Goal: Information Seeking & Learning: Understand process/instructions

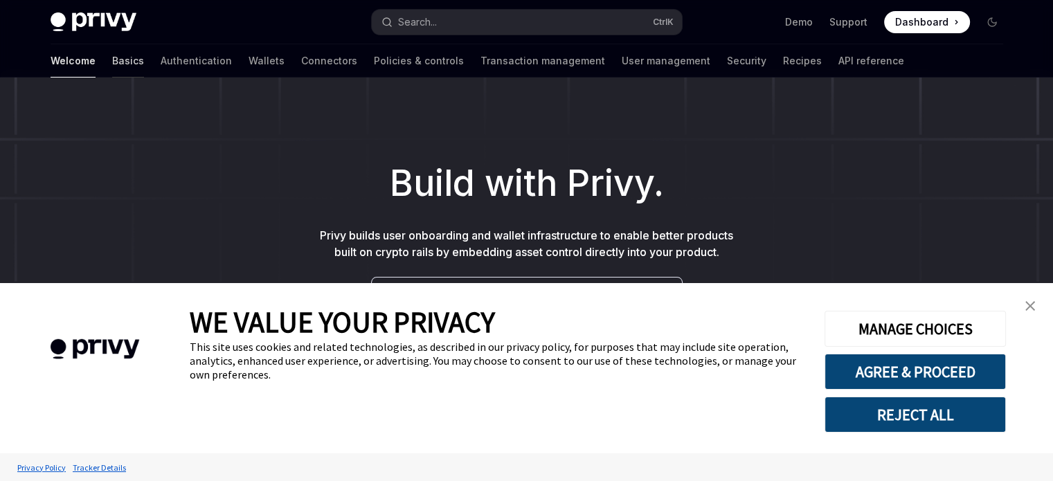
drag, startPoint x: 0, startPoint y: 0, endPoint x: 61, endPoint y: 66, distance: 89.6
click at [112, 66] on link "Basics" at bounding box center [128, 60] width 32 height 33
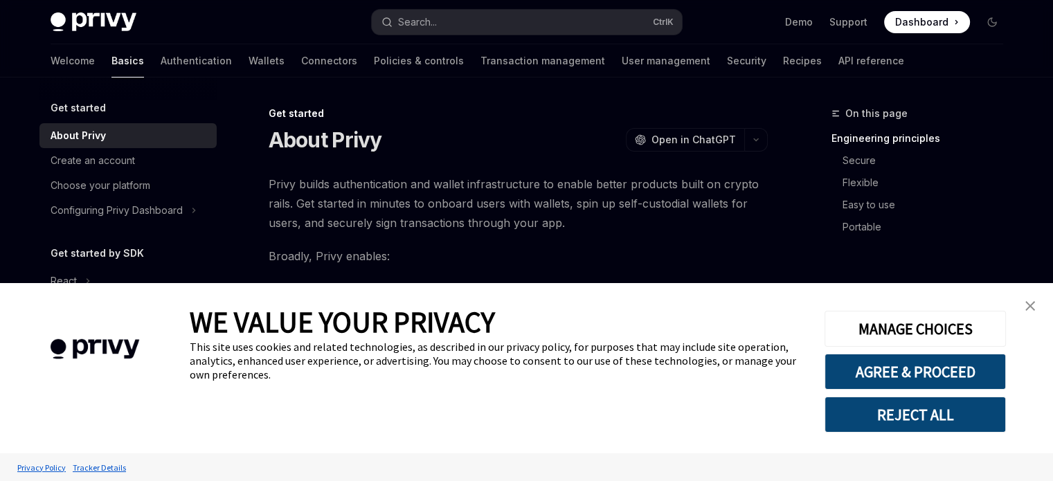
click at [1036, 304] on link "close banner" at bounding box center [1030, 306] width 28 height 28
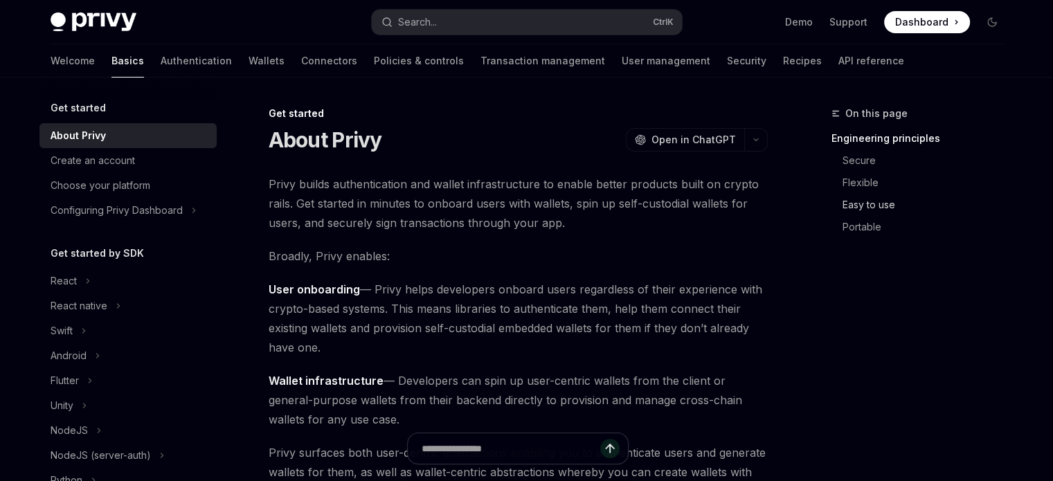
click at [875, 202] on link "Easy to use" at bounding box center [928, 205] width 172 height 22
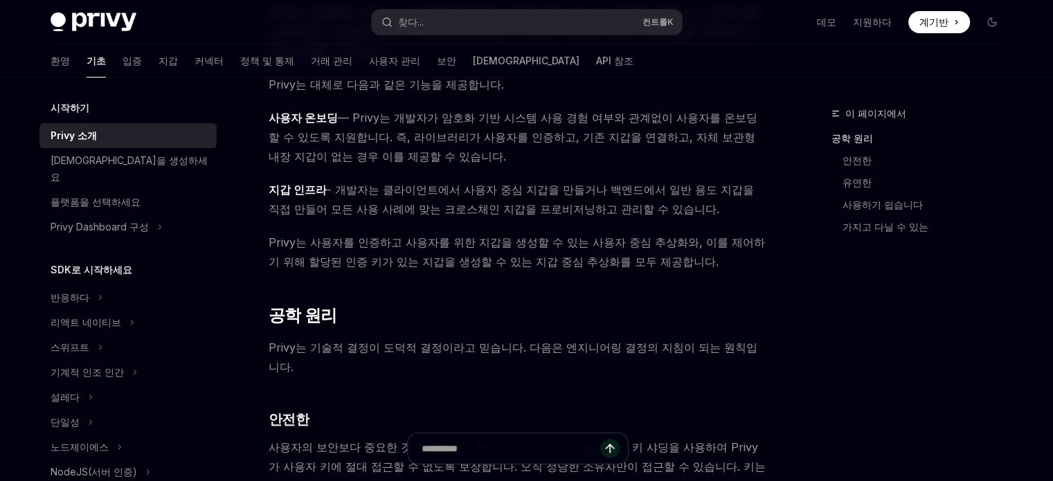
drag, startPoint x: 836, startPoint y: 298, endPoint x: 839, endPoint y: 268, distance: 30.6
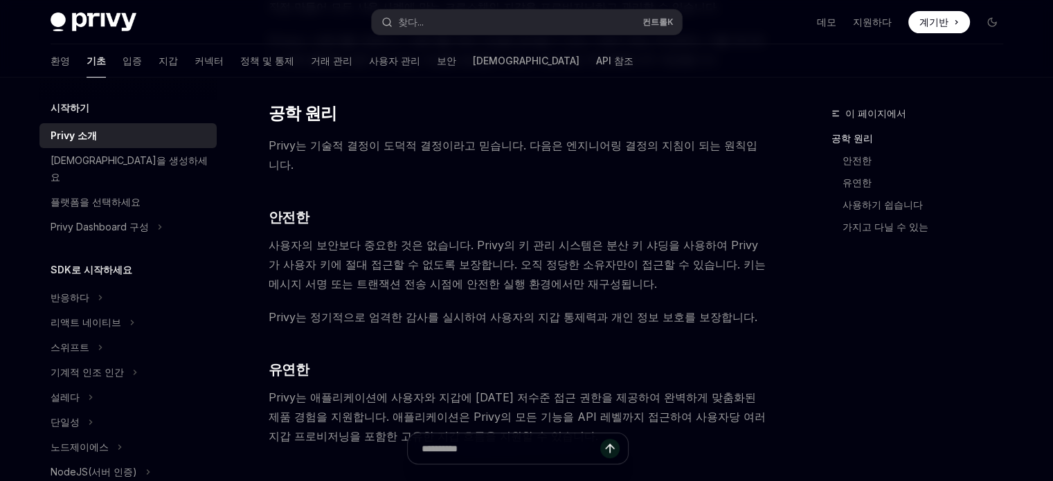
scroll to position [346, 0]
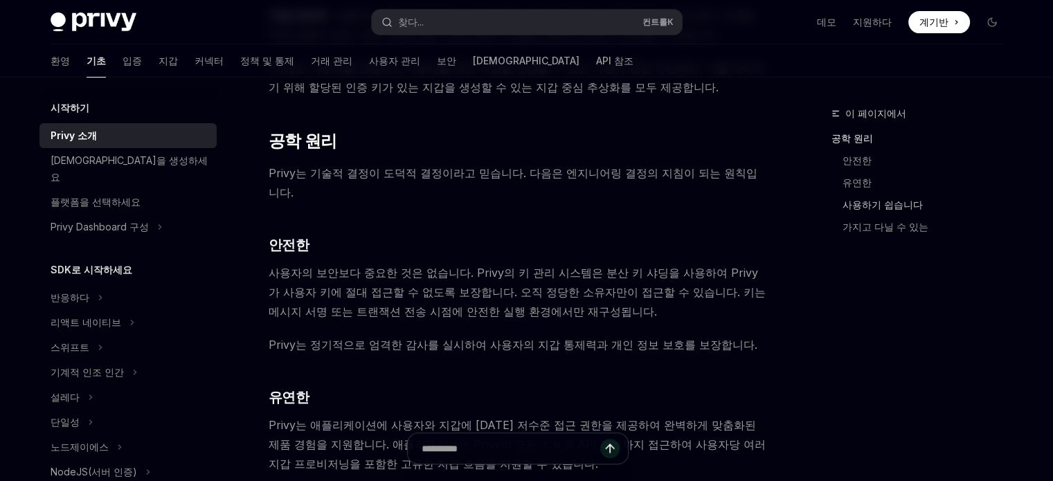
click at [901, 206] on font "사용하기 쉽습니다" at bounding box center [882, 205] width 80 height 12
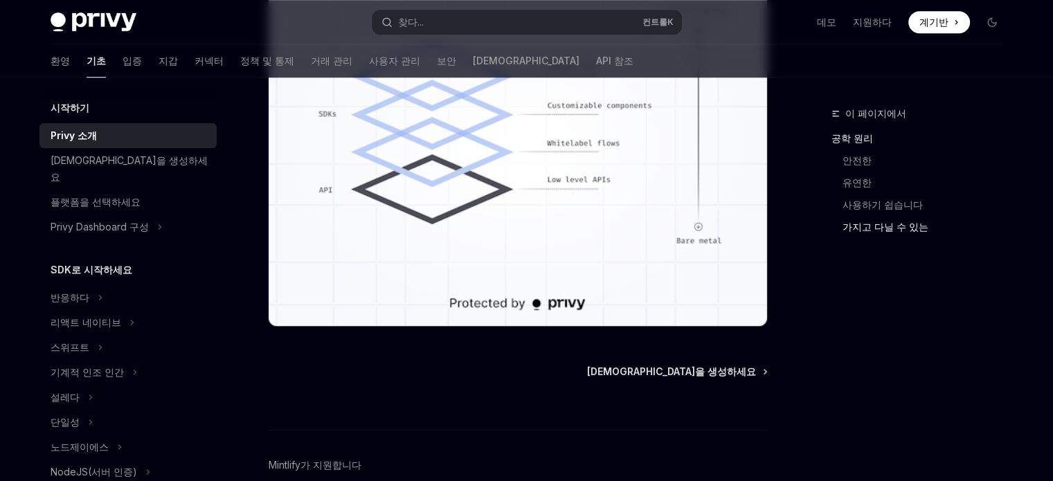
scroll to position [1211, 0]
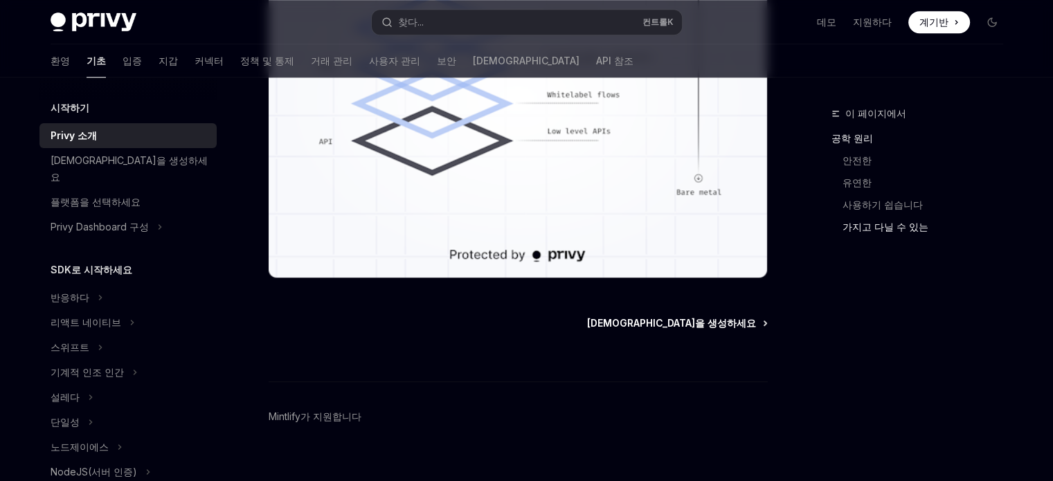
click at [732, 317] on font "[DEMOGRAPHIC_DATA]을 생성하세요" at bounding box center [671, 323] width 169 height 12
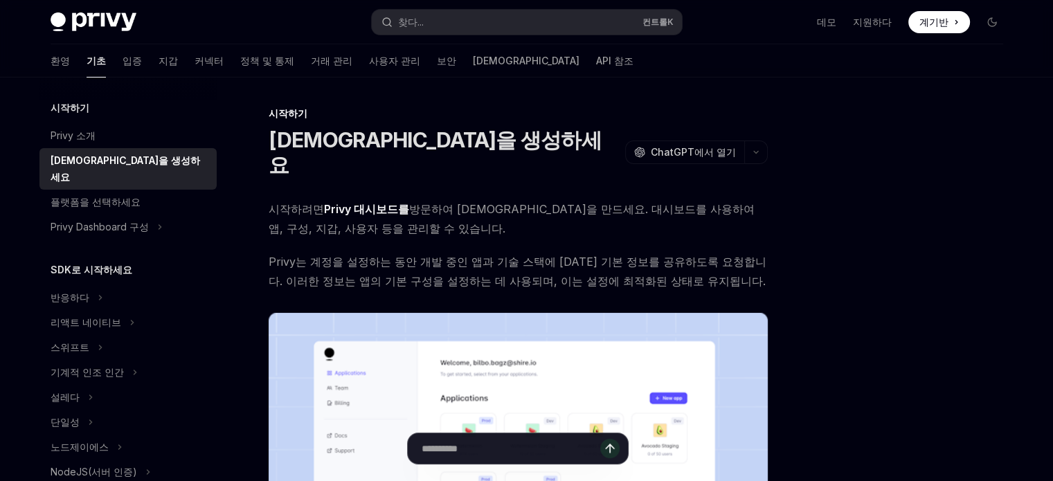
click at [377, 202] on font "Privy 대시보드를" at bounding box center [366, 209] width 85 height 14
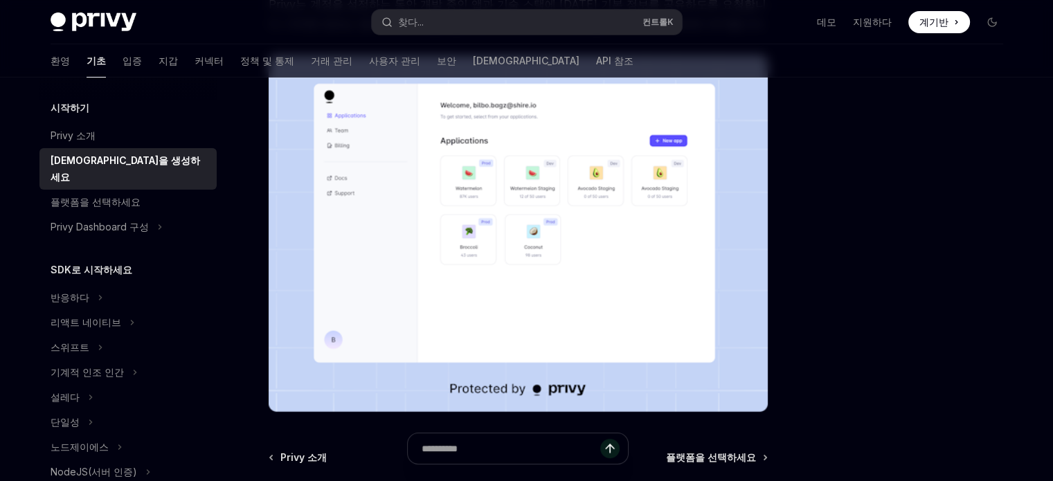
scroll to position [346, 0]
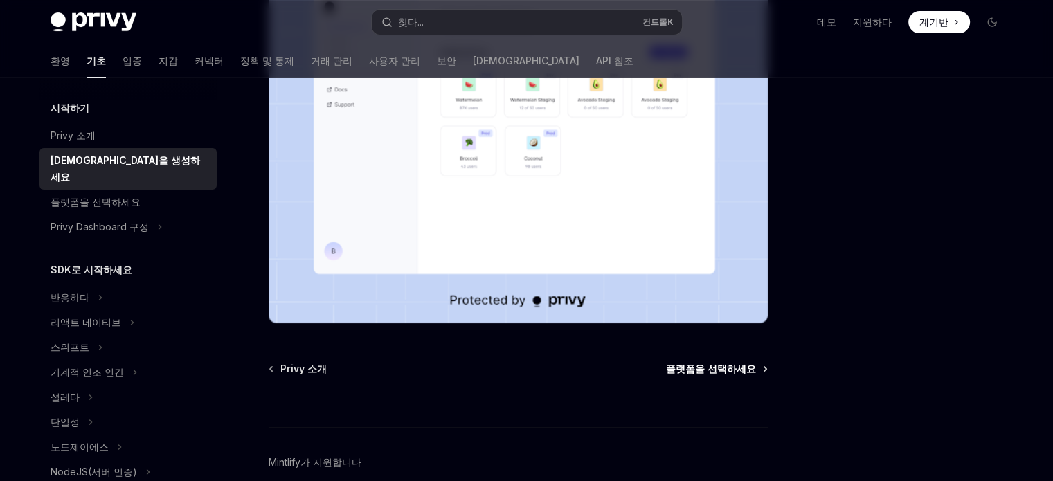
click at [713, 363] on font "플랫폼을 선택하세요" at bounding box center [711, 369] width 90 height 12
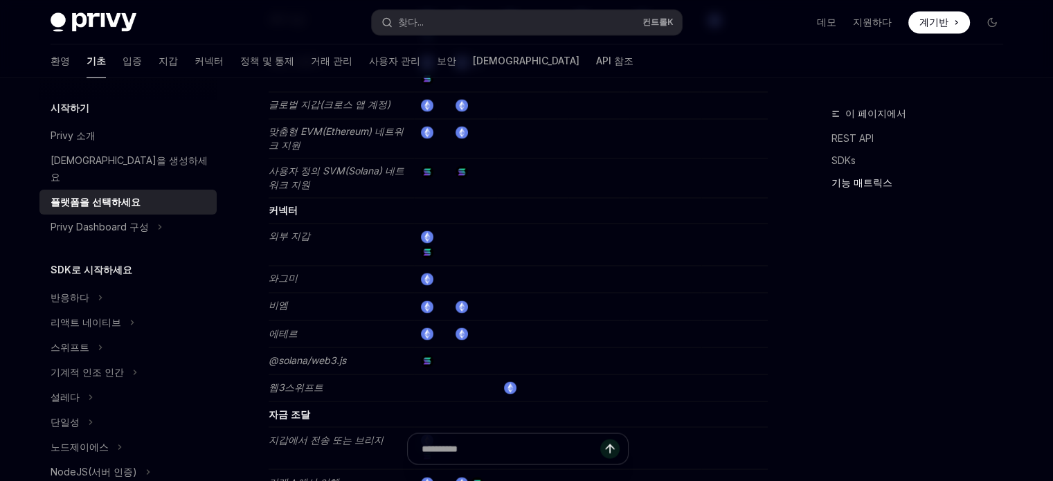
scroll to position [2597, 0]
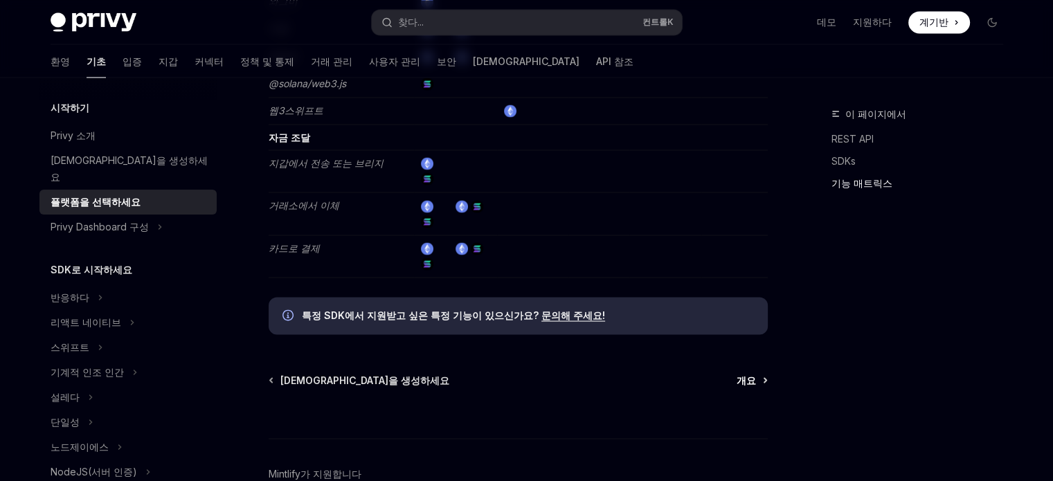
click at [748, 374] on font "개요" at bounding box center [746, 380] width 19 height 12
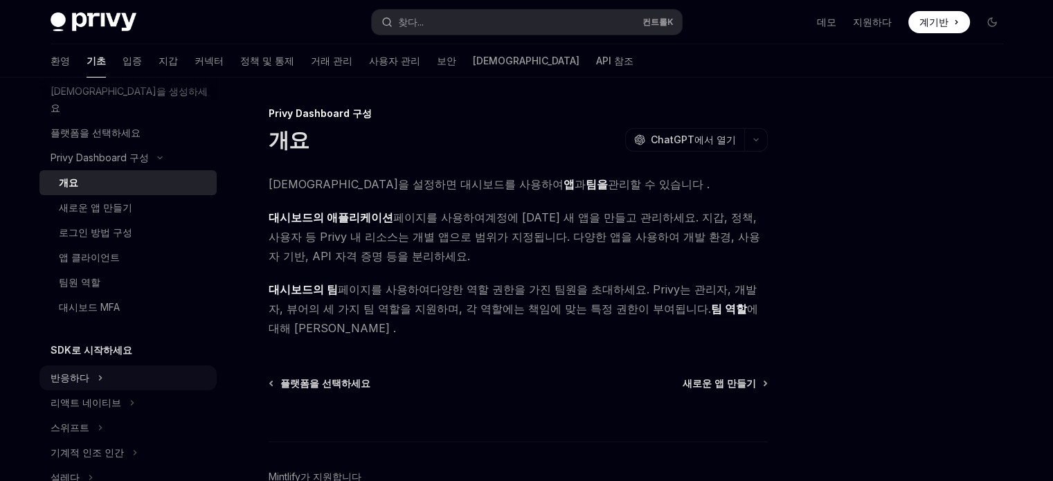
scroll to position [208, 0]
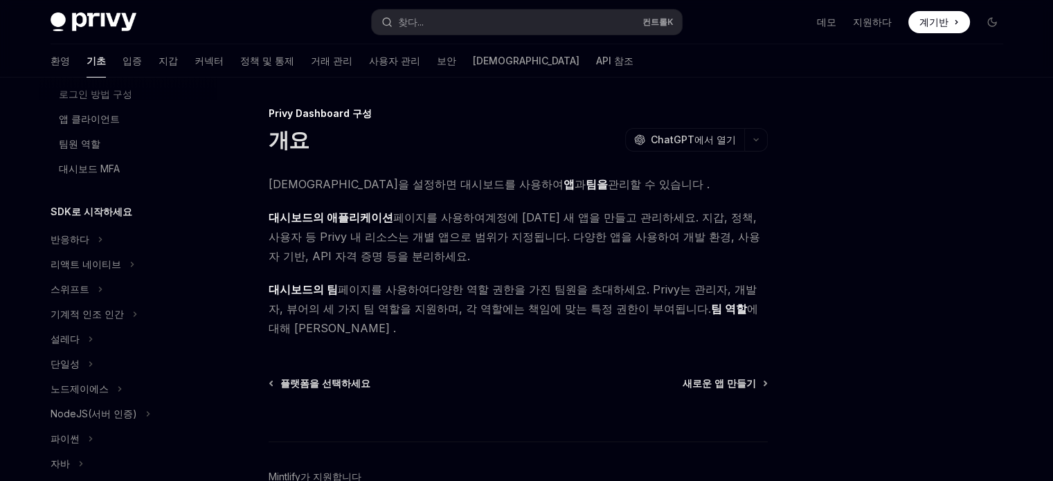
click at [90, 206] on font "SDK로 시작하세요" at bounding box center [92, 212] width 82 height 12
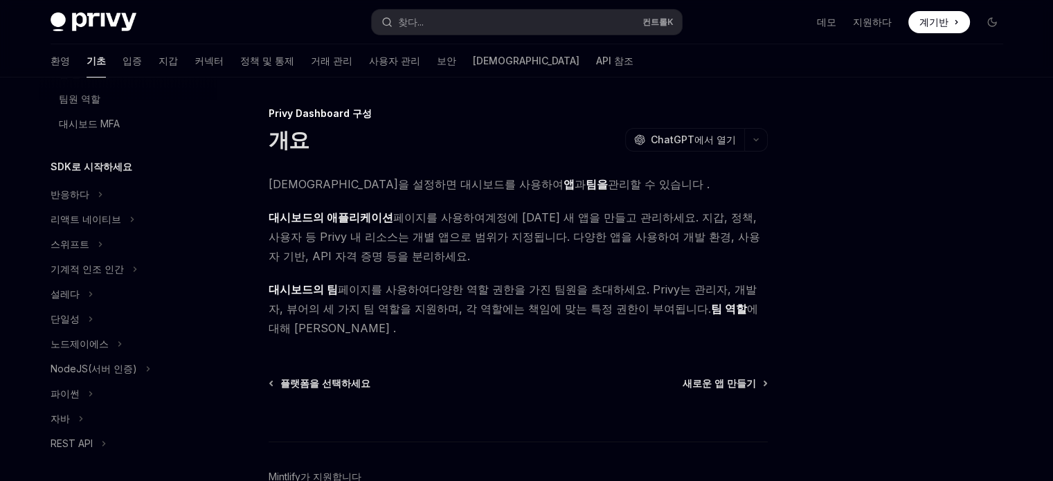
scroll to position [277, 0]
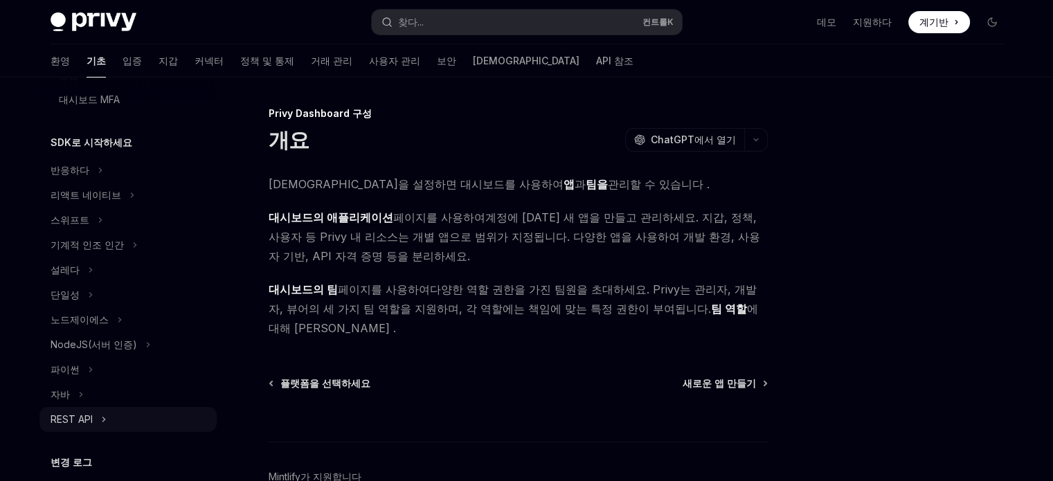
click at [78, 413] on font "REST API" at bounding box center [72, 419] width 42 height 12
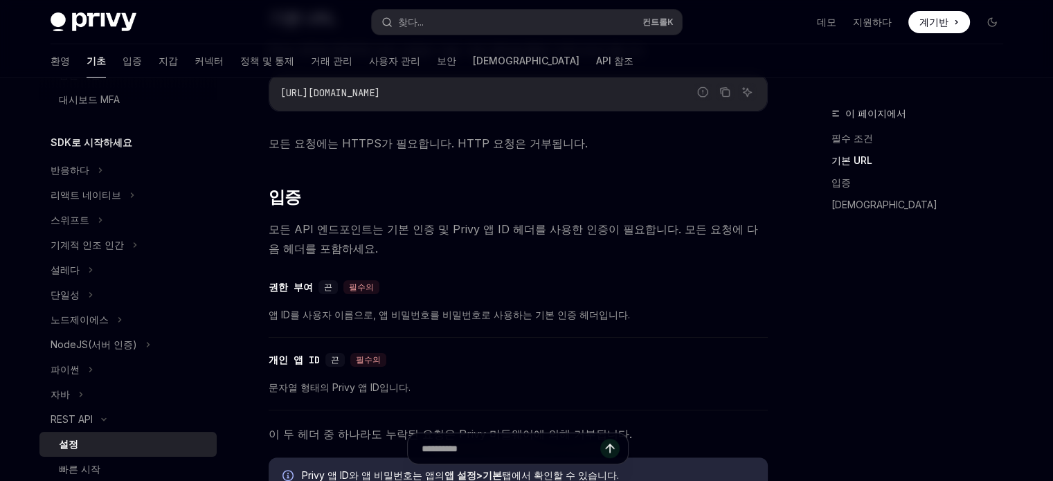
scroll to position [277, 0]
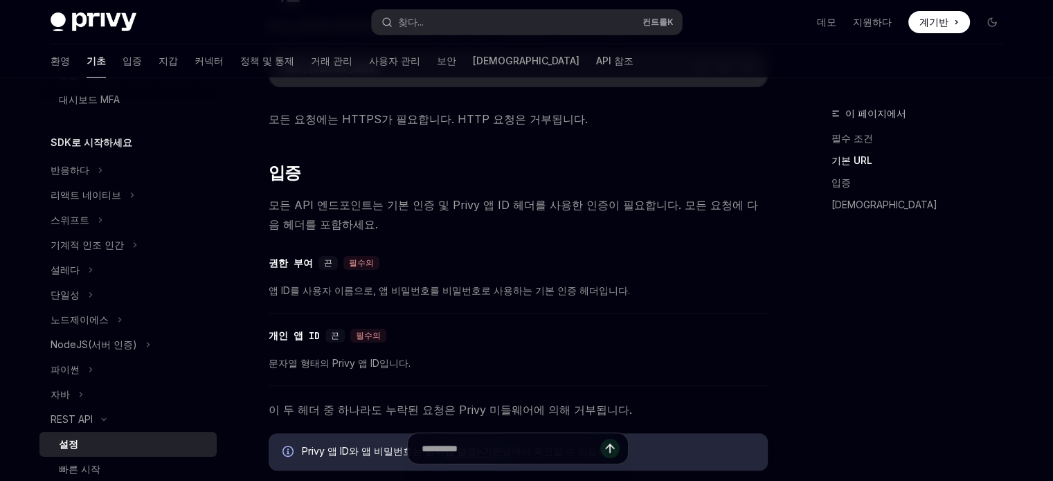
click at [818, 373] on div "이 페이지에서 필수 조건 기본 URL 입증 예시" at bounding box center [909, 293] width 210 height 376
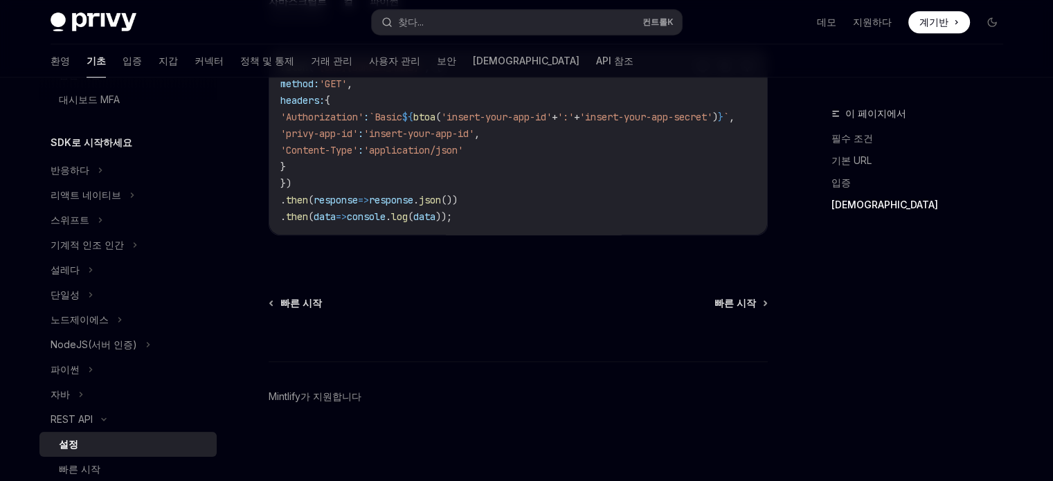
scroll to position [843, 0]
click at [739, 309] on span "빠른 시작" at bounding box center [735, 303] width 42 height 14
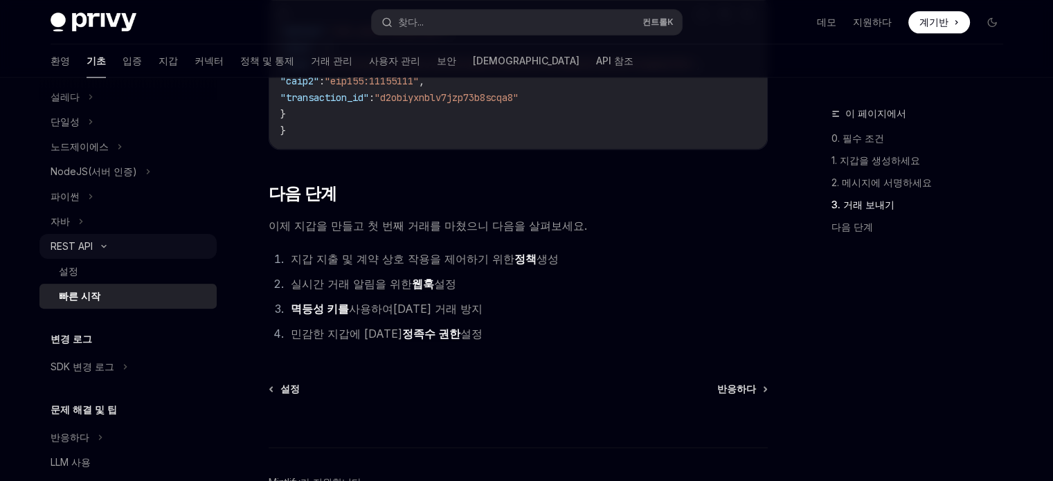
scroll to position [479, 0]
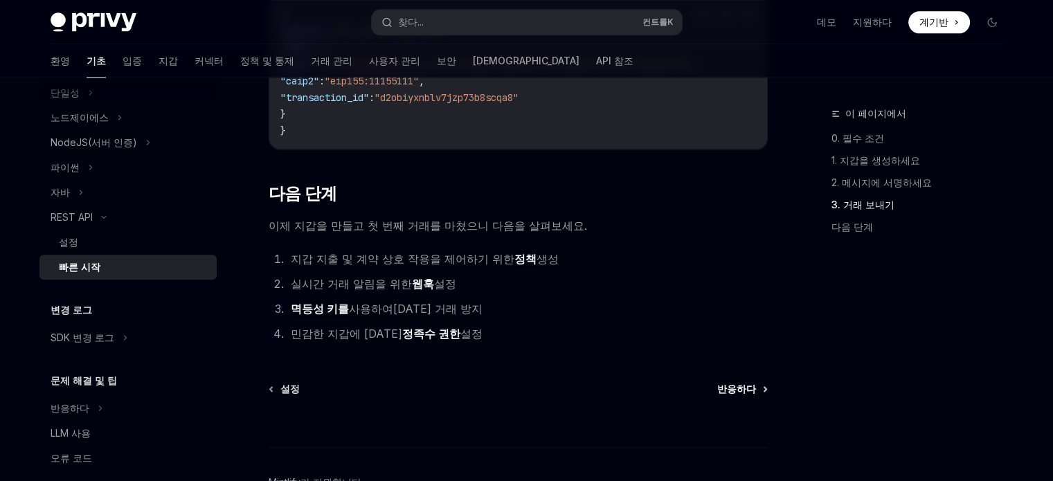
click at [739, 395] on font "반응하다" at bounding box center [736, 389] width 39 height 12
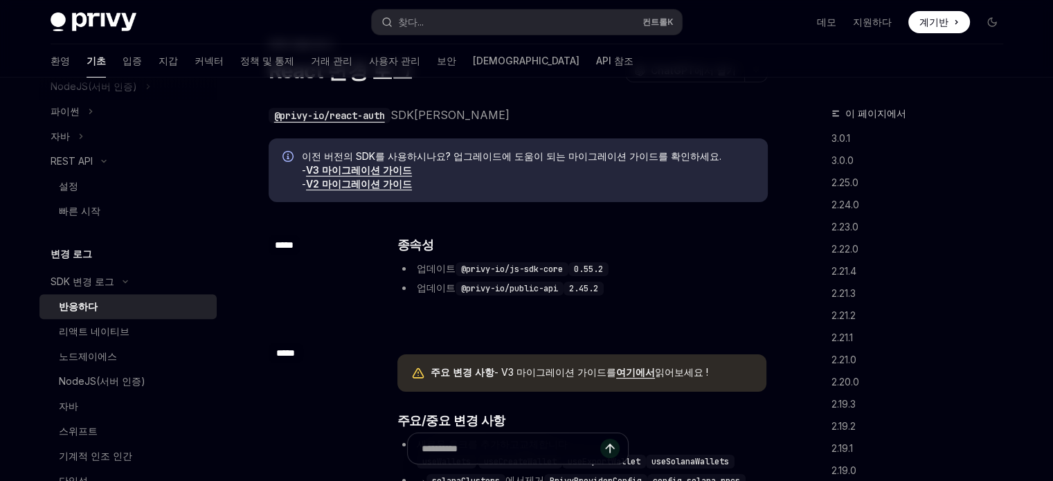
scroll to position [548, 0]
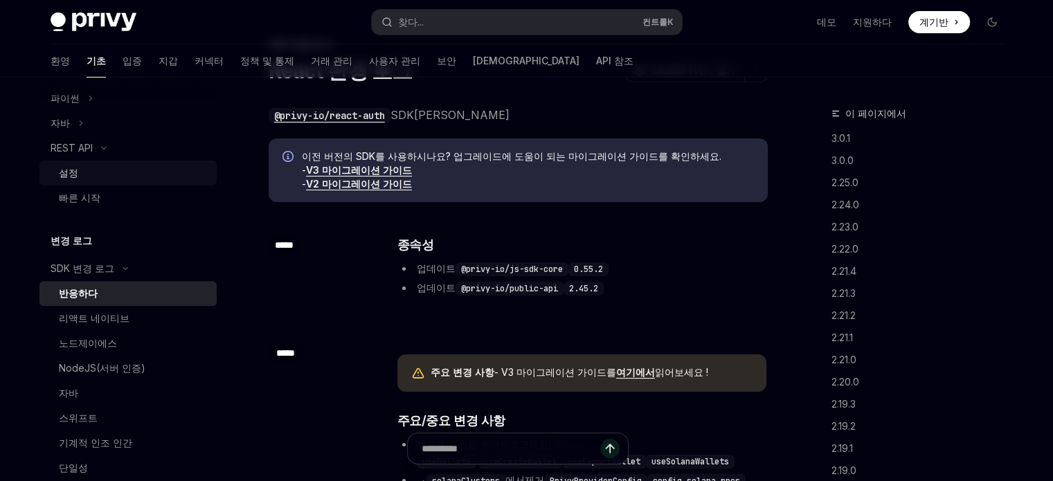
click at [120, 165] on div "설정" at bounding box center [134, 173] width 150 height 17
type textarea "*"
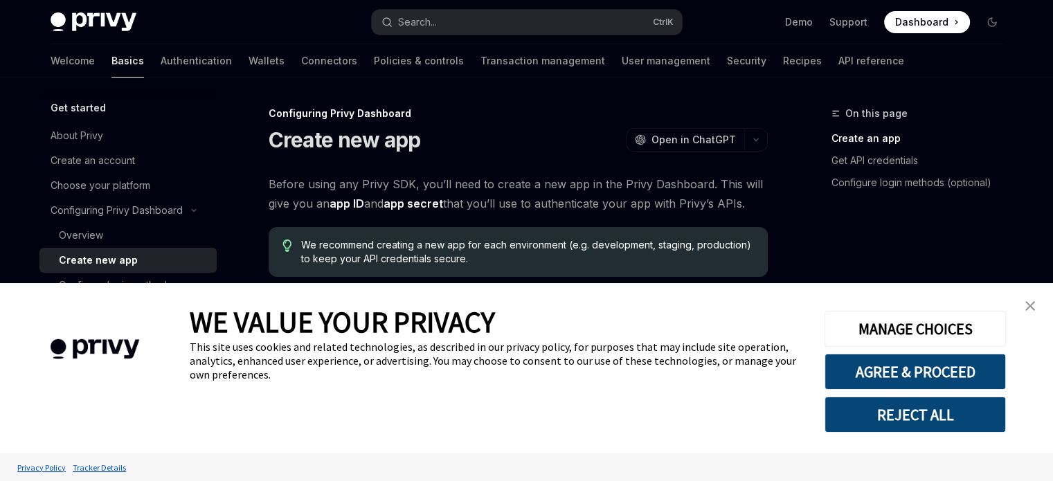
click at [1037, 302] on link "close banner" at bounding box center [1030, 306] width 28 height 28
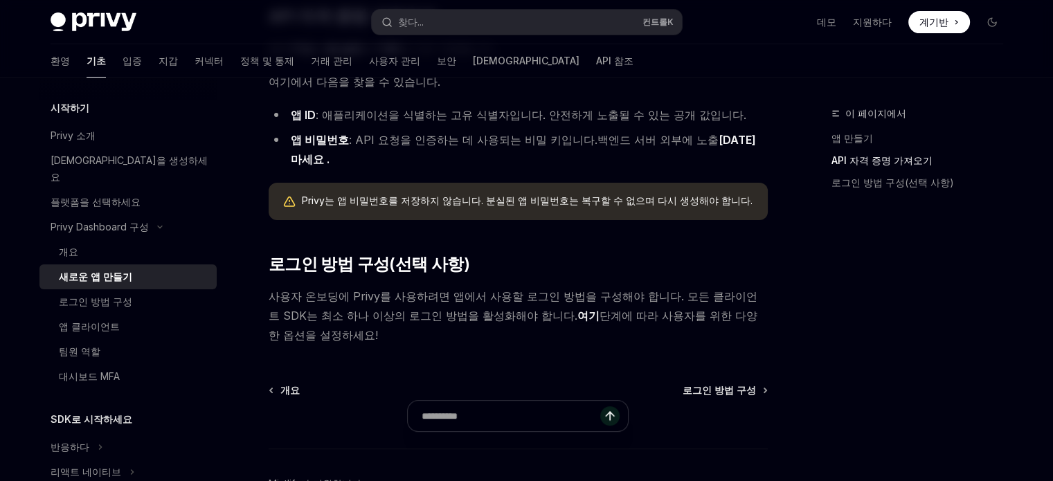
scroll to position [415, 0]
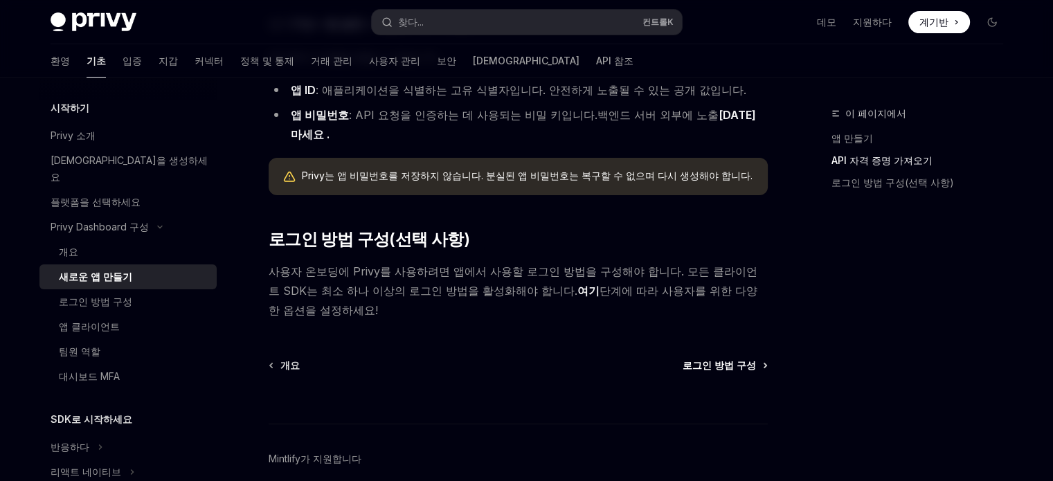
click at [695, 359] on font "로그인 방법 구성" at bounding box center [719, 365] width 73 height 12
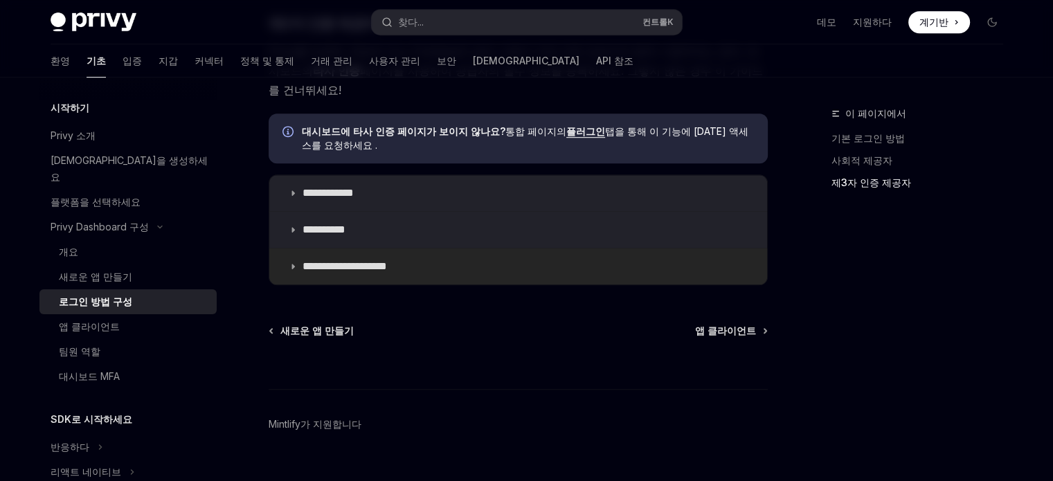
scroll to position [786, 0]
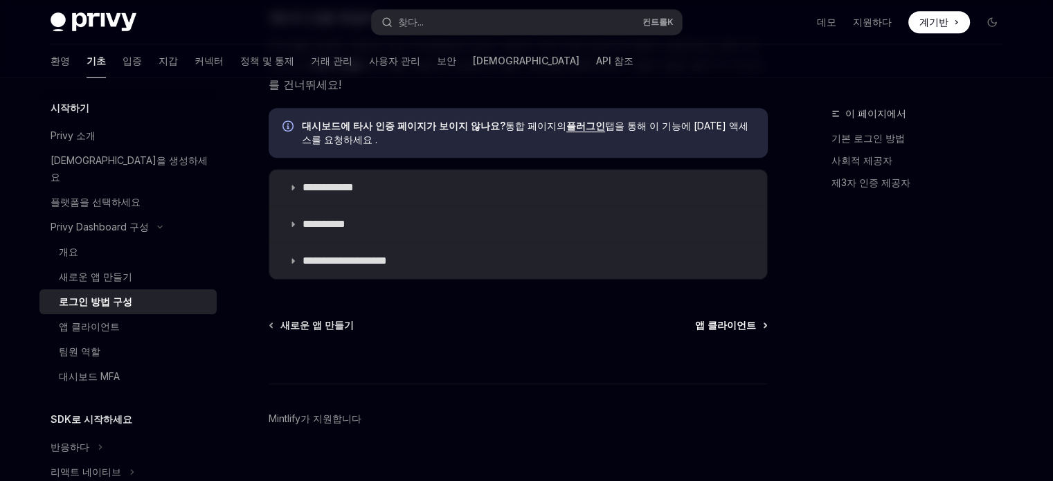
click at [743, 319] on font "앱 클라이언트" at bounding box center [725, 325] width 61 height 12
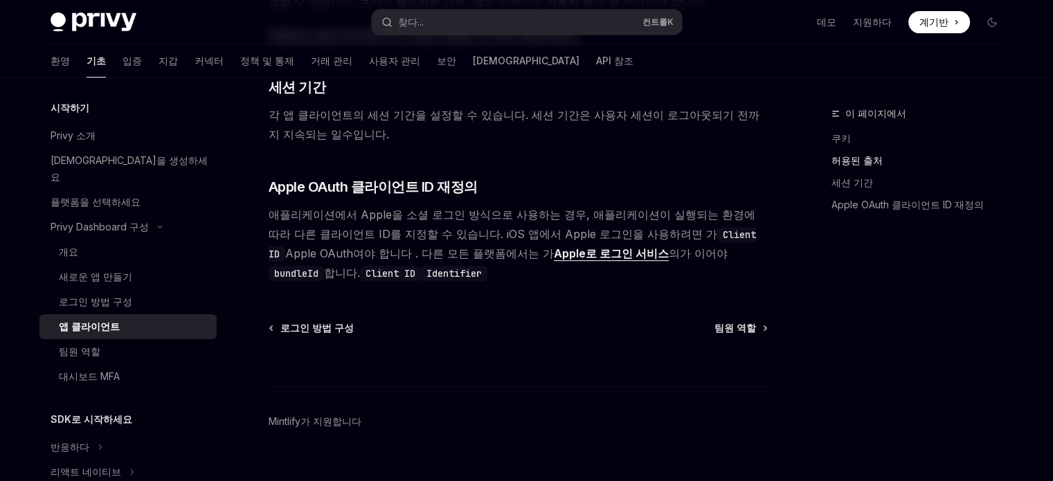
scroll to position [622, 0]
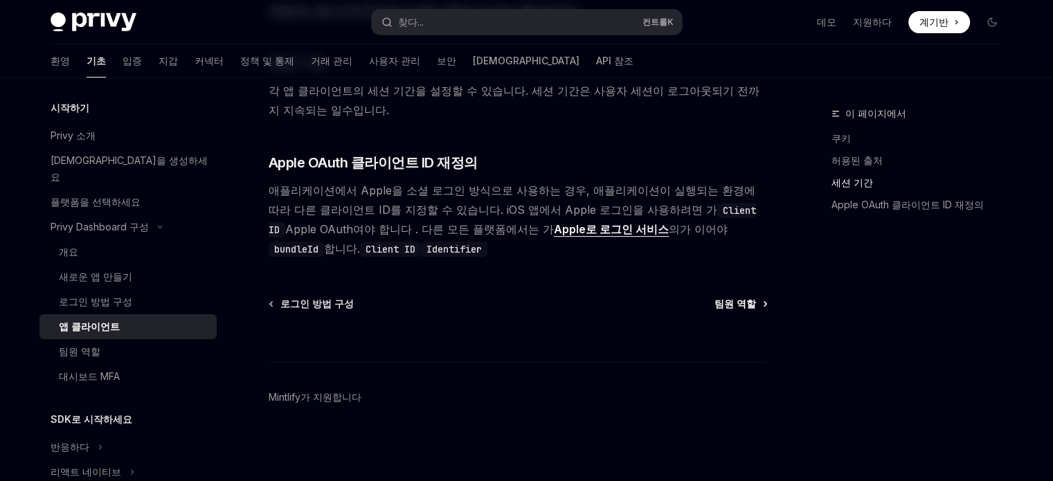
click at [734, 307] on font "팀원 역할" at bounding box center [735, 304] width 42 height 12
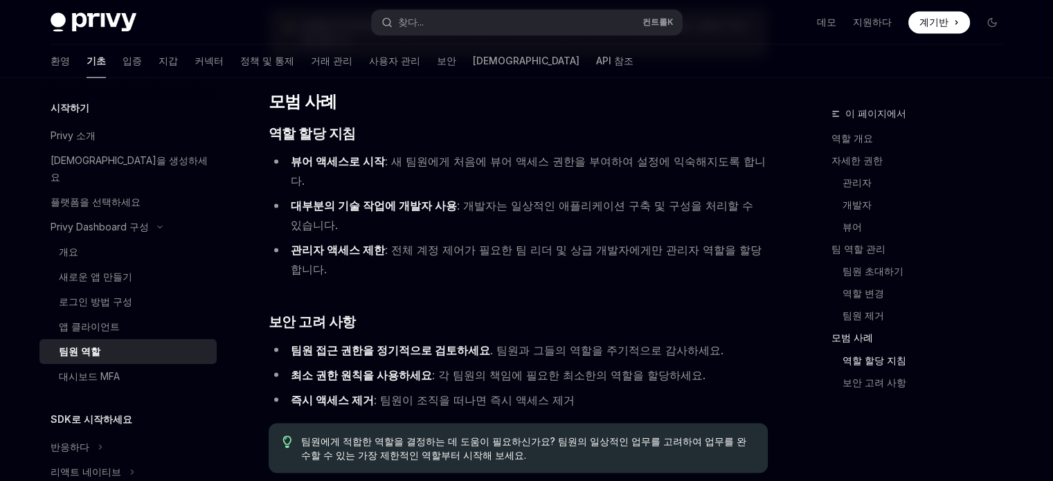
scroll to position [2423, 0]
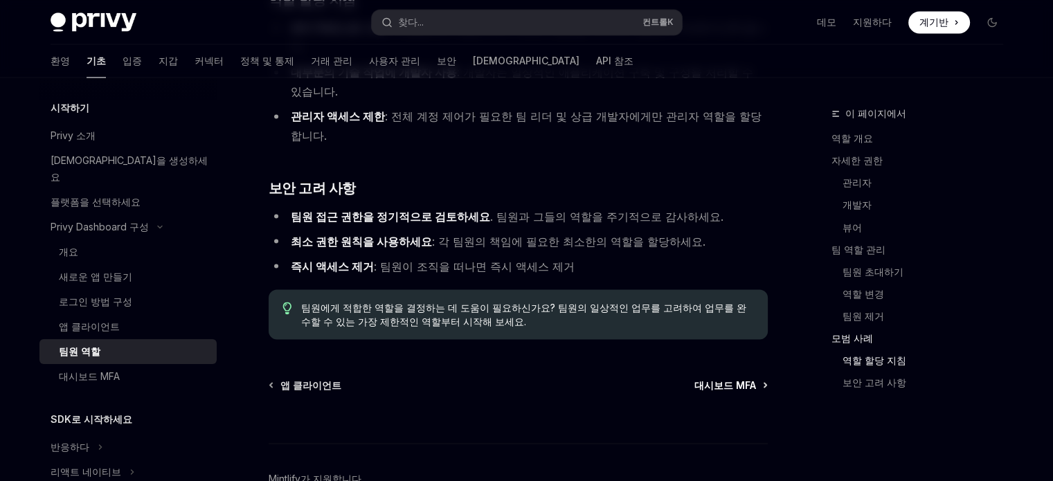
click at [719, 379] on font "대시보드 MFA" at bounding box center [725, 385] width 62 height 12
type textarea "*"
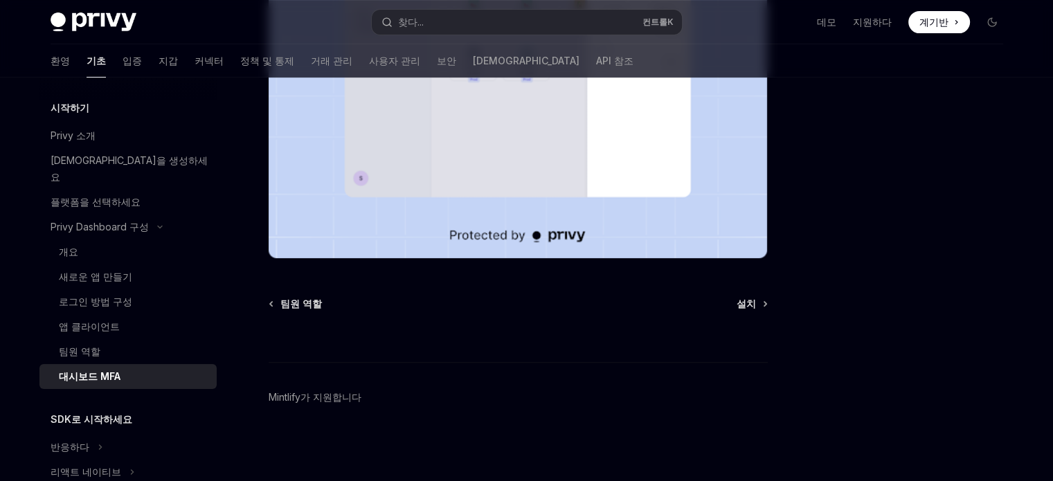
scroll to position [267, 0]
